Goal: Information Seeking & Learning: Learn about a topic

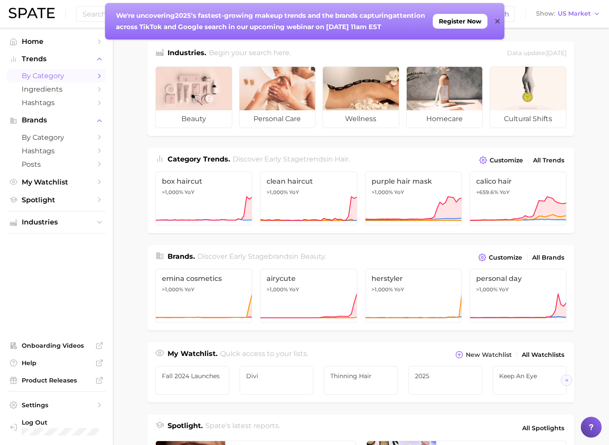
click at [56, 77] on span "by Category" at bounding box center [56, 76] width 69 height 8
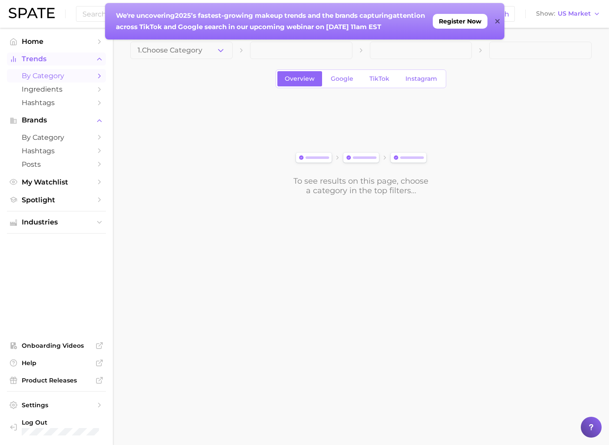
click at [26, 59] on span "Trends" at bounding box center [56, 59] width 69 height 8
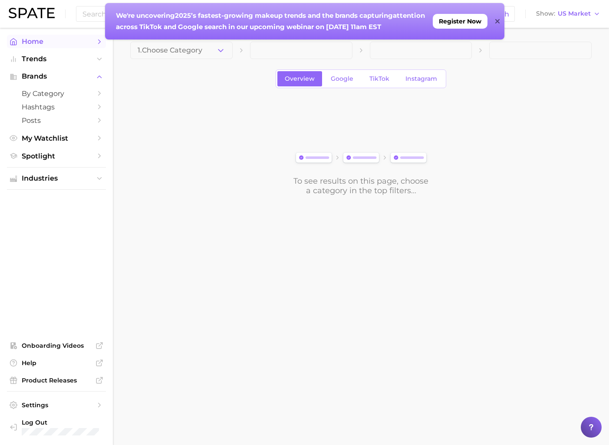
click at [36, 44] on span "Home" at bounding box center [56, 41] width 69 height 8
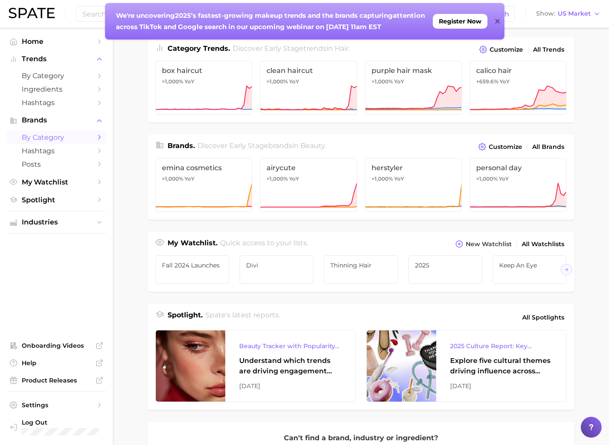
scroll to position [106, 0]
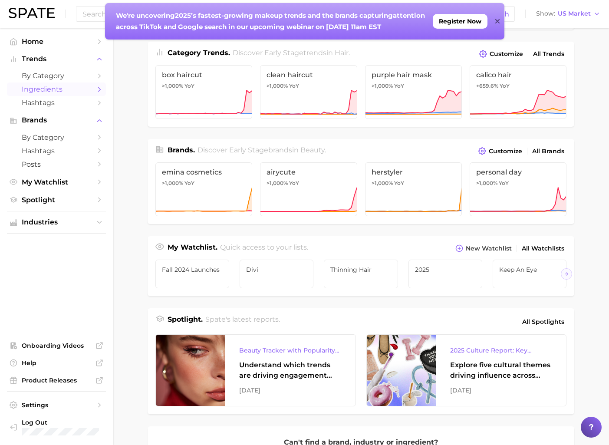
click at [89, 89] on span "Ingredients" at bounding box center [56, 89] width 69 height 8
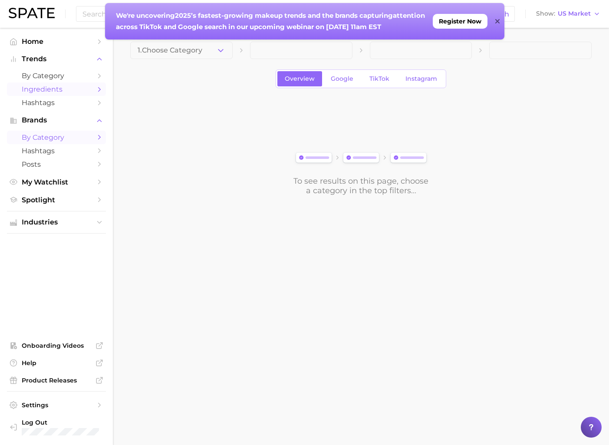
click at [76, 139] on span "by Category" at bounding box center [56, 137] width 69 height 8
click at [205, 47] on button "Choose Category" at bounding box center [181, 50] width 102 height 17
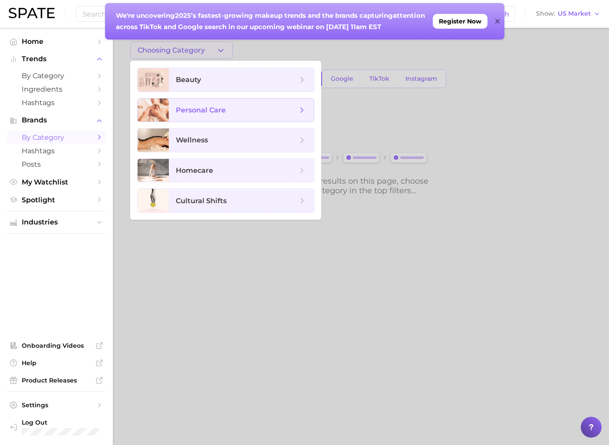
click at [301, 106] on icon at bounding box center [302, 111] width 10 height 10
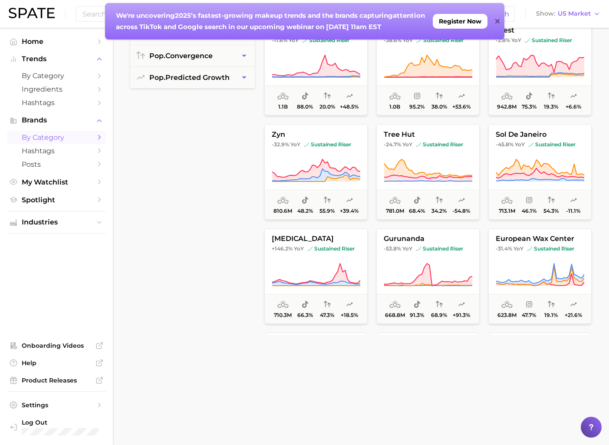
scroll to position [241, 0]
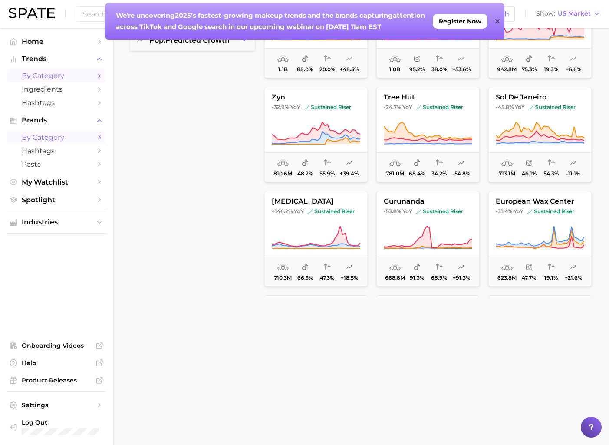
click at [46, 73] on span "by Category" at bounding box center [56, 76] width 69 height 8
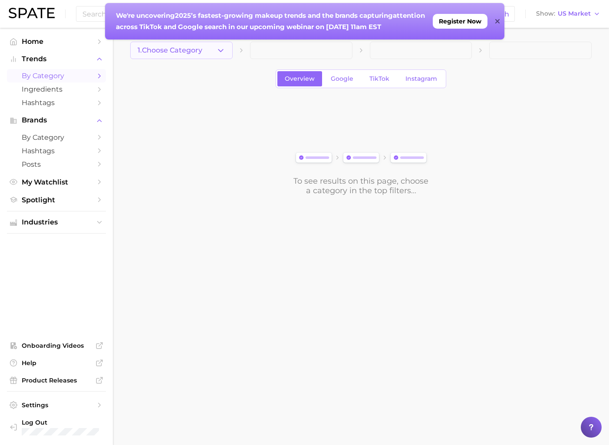
click at [188, 47] on span "1. Choose Category" at bounding box center [170, 50] width 65 height 8
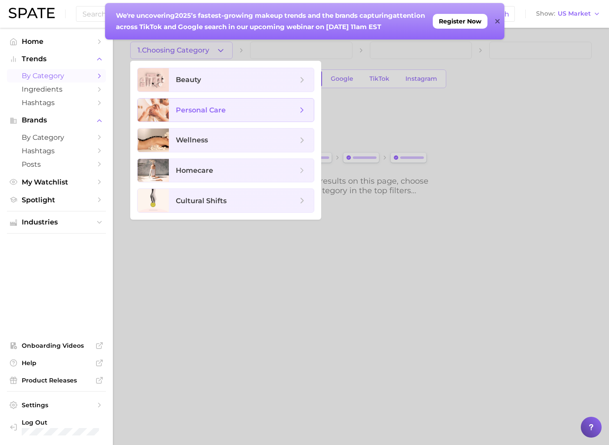
click at [199, 115] on span "personal care" at bounding box center [241, 110] width 145 height 23
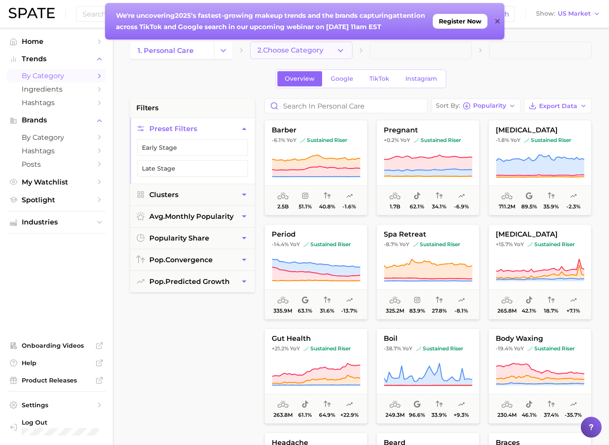
click at [315, 46] on button "2. Choose Category" at bounding box center [301, 50] width 102 height 17
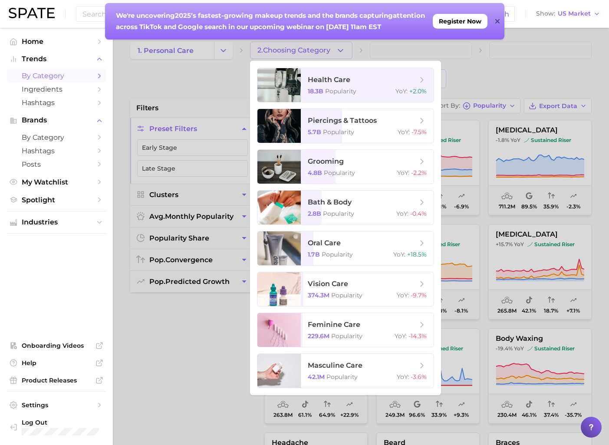
click at [197, 348] on div at bounding box center [304, 222] width 609 height 445
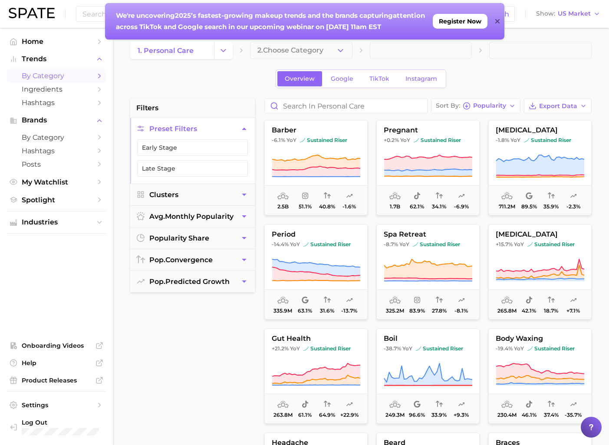
click at [496, 20] on icon at bounding box center [497, 21] width 4 height 4
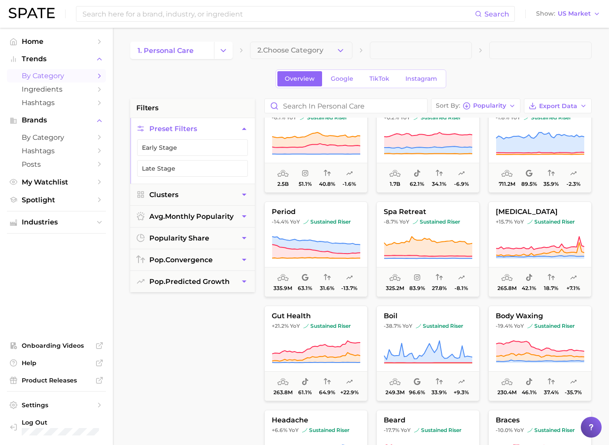
scroll to position [21, 0]
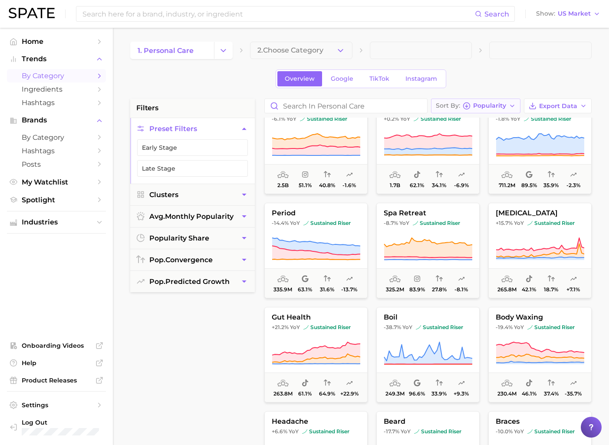
click at [492, 108] on span "Popularity" at bounding box center [489, 105] width 33 height 5
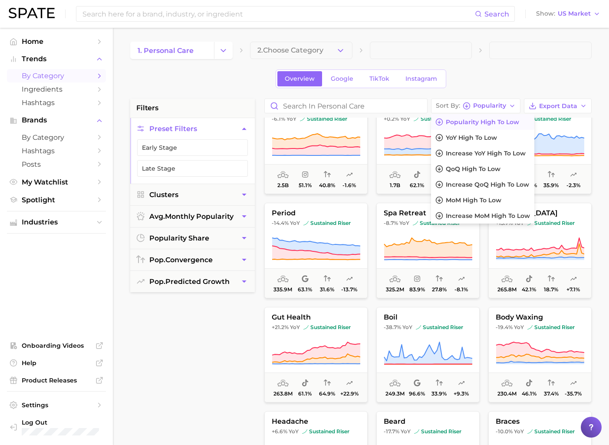
drag, startPoint x: 502, startPoint y: 67, endPoint x: 494, endPoint y: 78, distance: 13.9
click at [503, 67] on div "1. personal care 2. Choose Category Overview Google TikTok Instagram filters Pr…" at bounding box center [361, 342] width 462 height 601
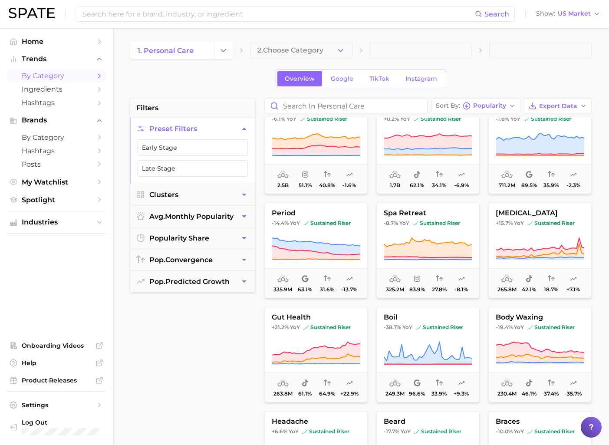
scroll to position [0, 0]
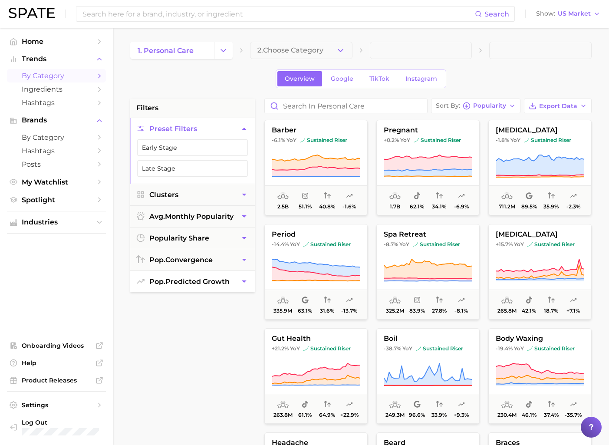
click at [212, 284] on span "pop. predicted growth" at bounding box center [189, 281] width 80 height 8
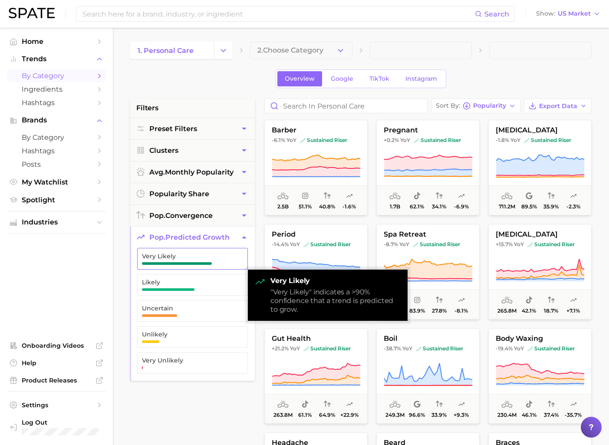
click at [192, 258] on span "Very Likely" at bounding box center [185, 256] width 87 height 7
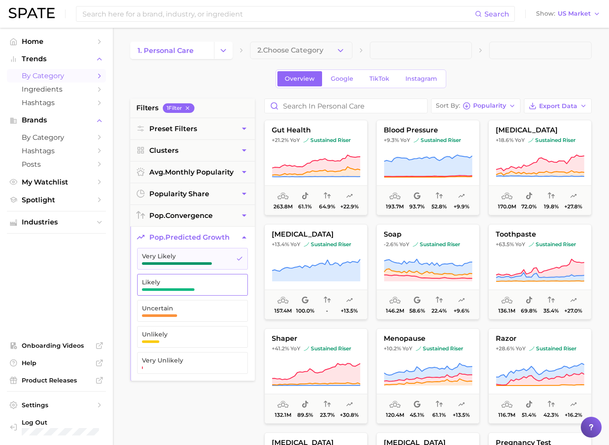
click at [188, 284] on span "Likely" at bounding box center [185, 282] width 87 height 7
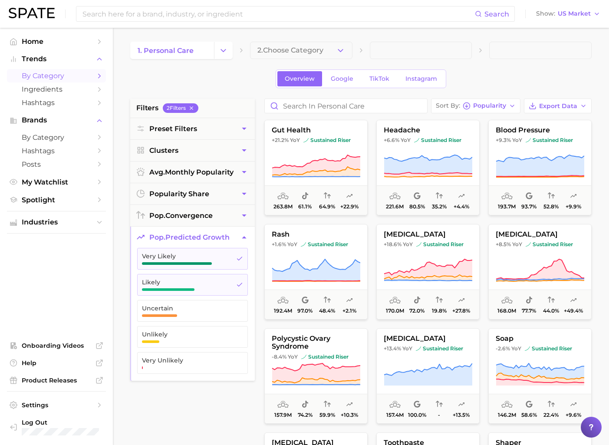
click at [221, 386] on div "filters 2 Filter s Preset Filters Clusters avg. monthly popularity popularity s…" at bounding box center [192, 319] width 125 height 440
click at [224, 173] on span "avg. monthly popularity" at bounding box center [191, 172] width 84 height 8
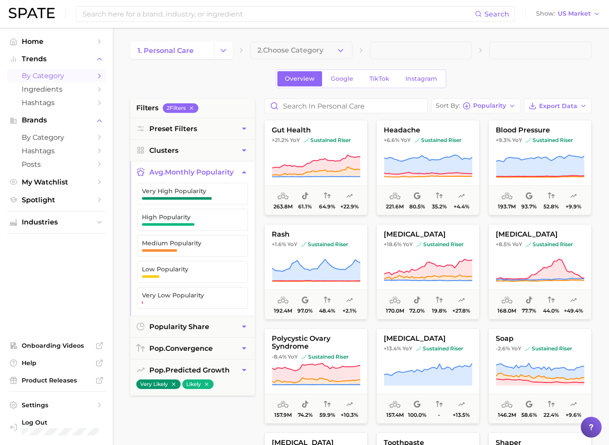
click at [224, 173] on span "avg. monthly popularity" at bounding box center [191, 172] width 84 height 8
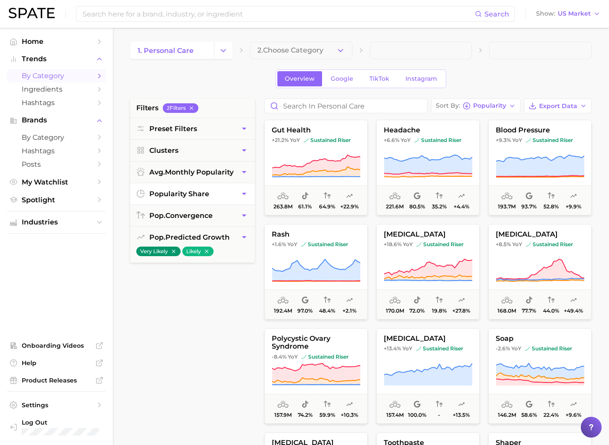
click at [231, 195] on button "popularity share" at bounding box center [192, 193] width 125 height 21
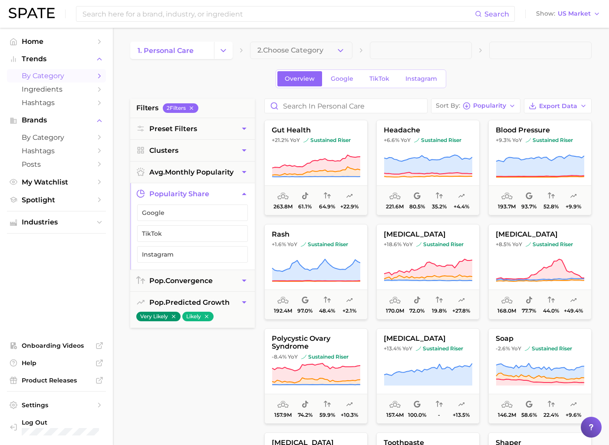
click at [231, 195] on button "popularity share" at bounding box center [192, 193] width 125 height 21
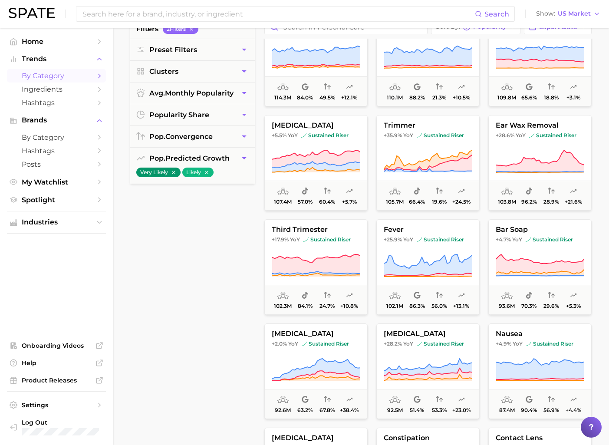
scroll to position [554, 0]
